Goal: Information Seeking & Learning: Learn about a topic

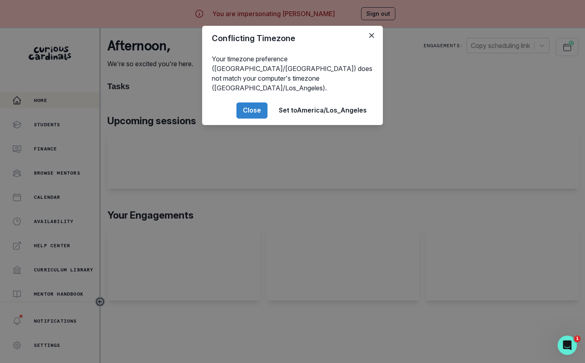
click at [310, 230] on div "Conflicting Timezone Your timezone preference ([GEOGRAPHIC_DATA]/[GEOGRAPHIC_DA…" at bounding box center [292, 181] width 585 height 363
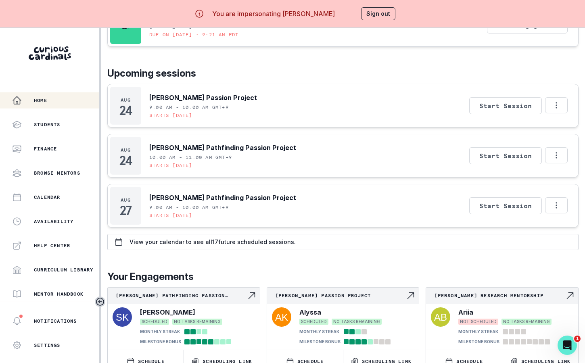
scroll to position [221, 0]
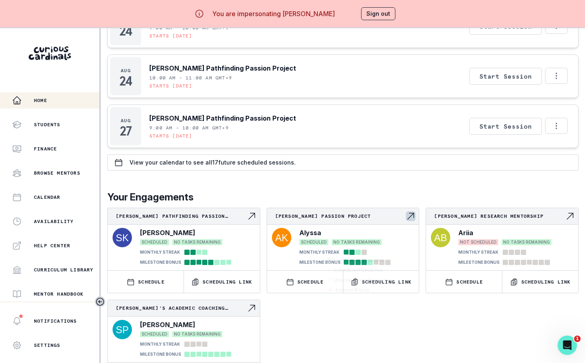
click at [354, 208] on div "[PERSON_NAME] Passion Project" at bounding box center [343, 216] width 152 height 17
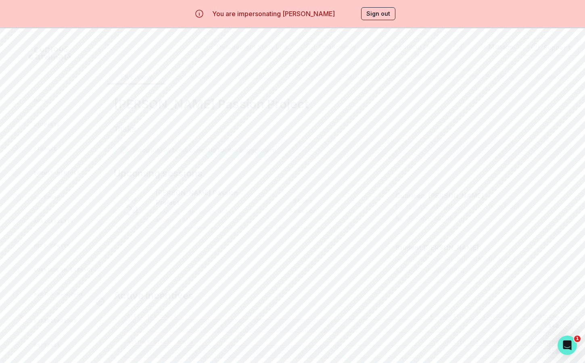
click at [279, 50] on button "Engagement Story Link" at bounding box center [246, 47] width 99 height 18
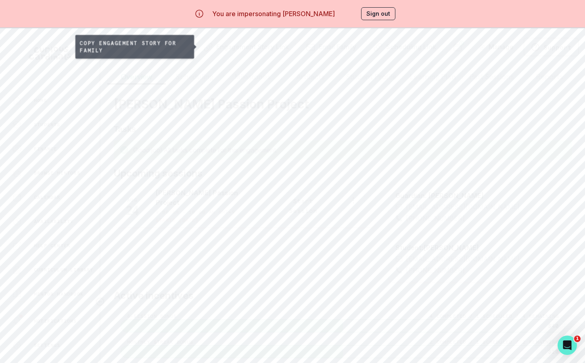
click at [366, 13] on button "Sign out" at bounding box center [378, 13] width 34 height 13
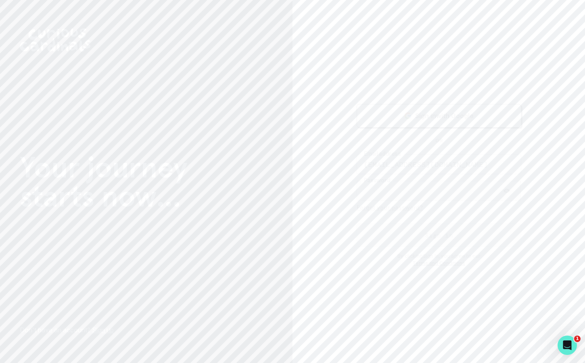
click at [397, 234] on button "Sign in" at bounding box center [439, 235] width 165 height 23
